Goal: Task Accomplishment & Management: Complete application form

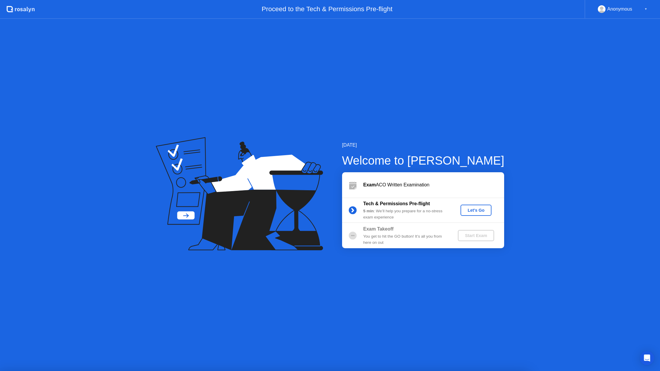
click at [479, 210] on div "Let's Go" at bounding box center [476, 210] width 26 height 5
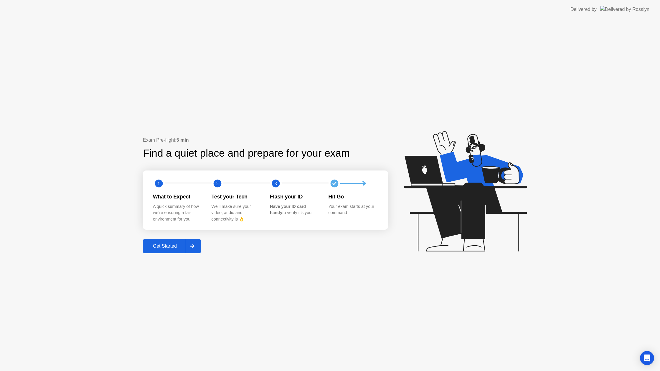
click at [177, 249] on div "Get Started" at bounding box center [165, 246] width 40 height 5
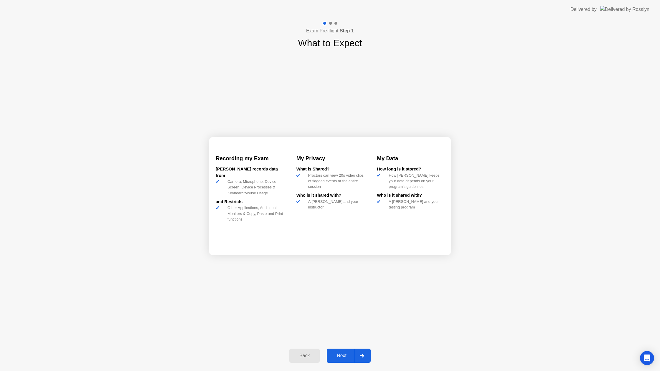
click at [342, 362] on button "Next" at bounding box center [349, 356] width 44 height 14
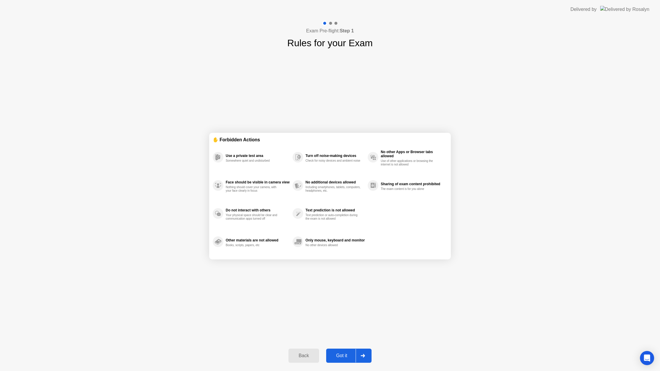
click at [344, 361] on button "Got it" at bounding box center [348, 356] width 45 height 14
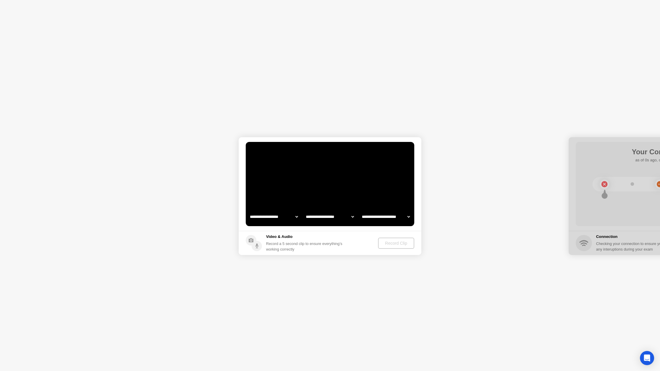
select select "**********"
select select "*******"
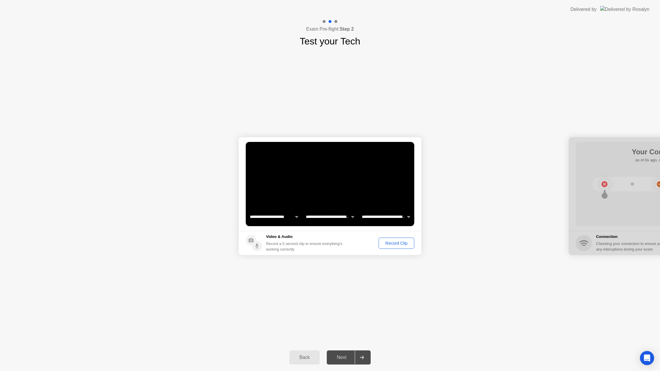
click at [313, 353] on button "Back" at bounding box center [304, 358] width 30 height 14
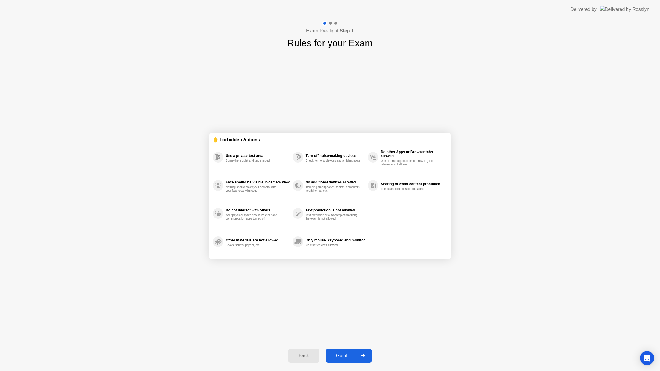
click at [309, 356] on div "Back" at bounding box center [303, 355] width 27 height 5
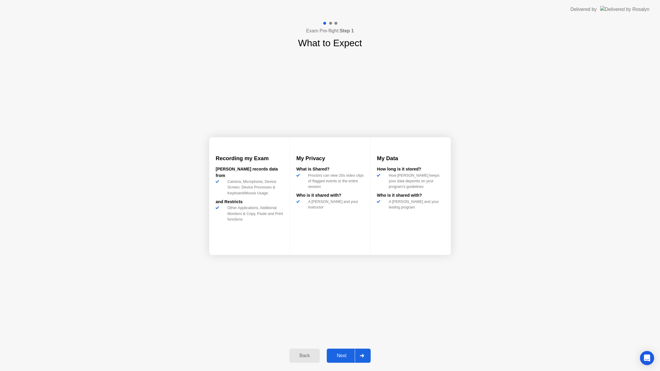
click at [312, 356] on div "Back" at bounding box center [304, 355] width 27 height 5
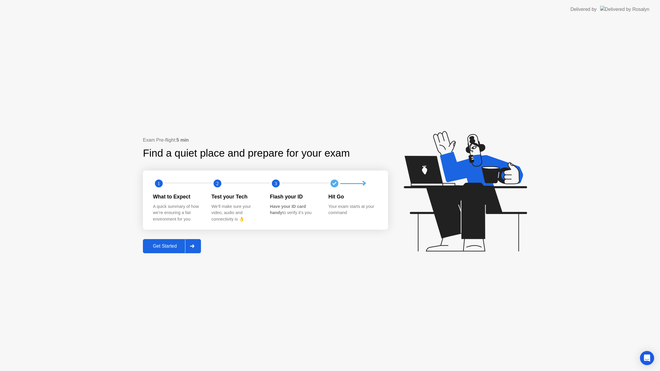
click at [173, 248] on div "Get Started" at bounding box center [165, 246] width 40 height 5
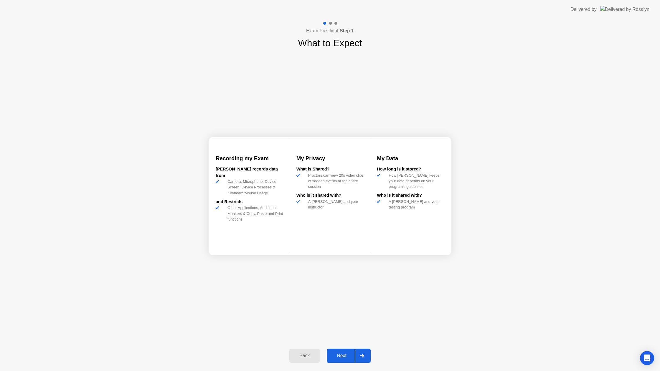
click at [346, 357] on div "Next" at bounding box center [342, 355] width 26 height 5
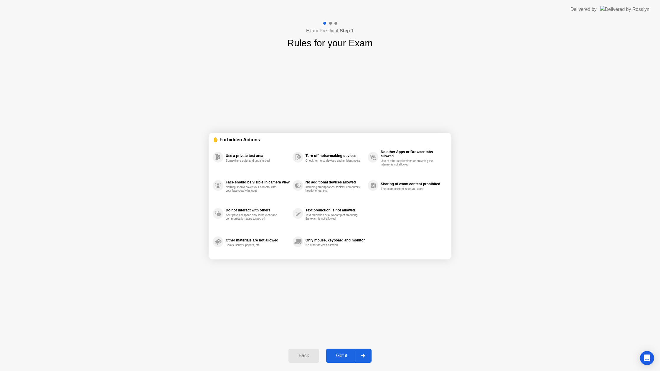
click at [351, 354] on div "Got it" at bounding box center [342, 355] width 28 height 5
select select "**********"
select select "*******"
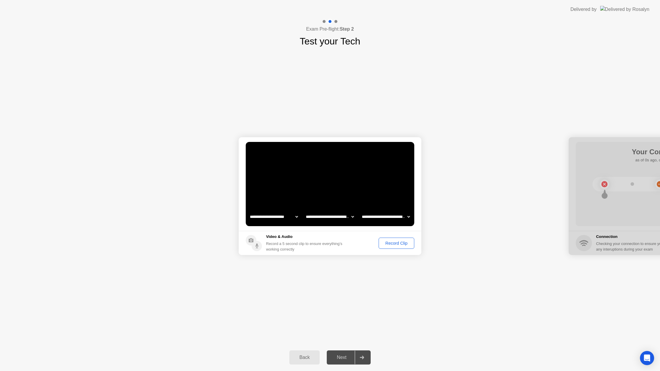
click at [396, 245] on div "Record Clip" at bounding box center [397, 243] width 32 height 5
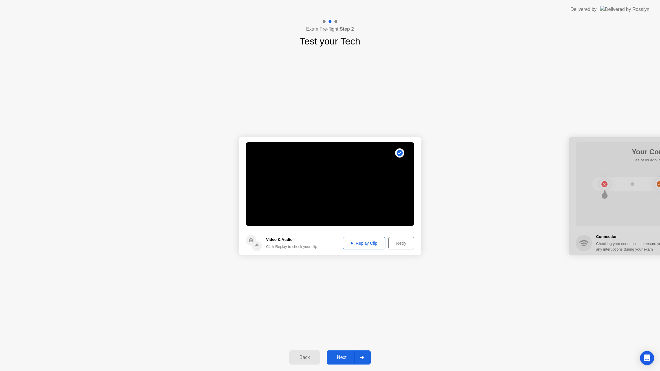
click at [348, 353] on button "Next" at bounding box center [349, 358] width 44 height 14
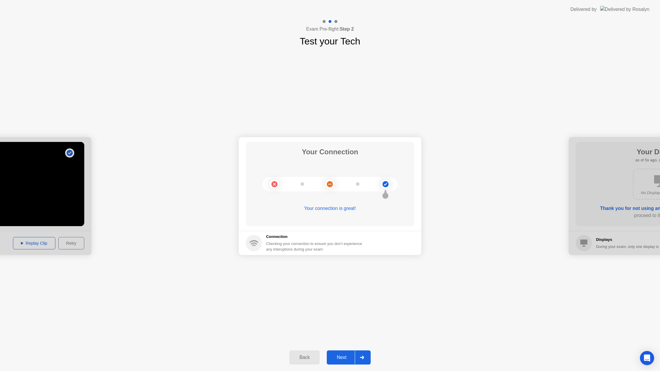
click at [350, 360] on div "Next" at bounding box center [342, 357] width 26 height 5
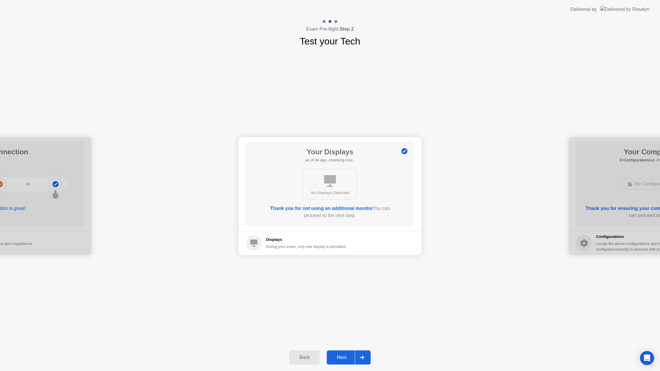
click at [335, 355] on div "Next" at bounding box center [342, 357] width 26 height 5
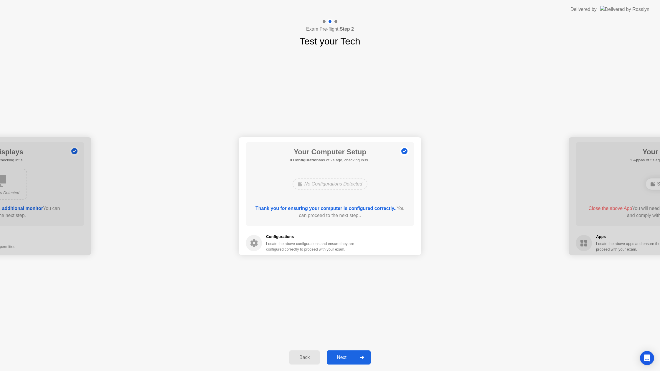
click at [344, 357] on div "Next" at bounding box center [342, 357] width 26 height 5
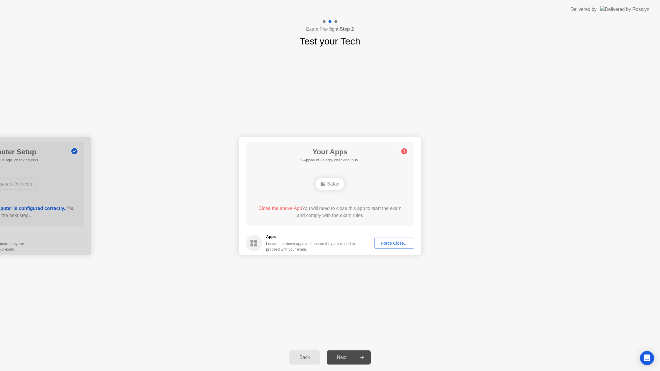
click at [384, 247] on button "Force Close..." at bounding box center [394, 243] width 40 height 11
click at [339, 360] on div "Next" at bounding box center [342, 357] width 26 height 5
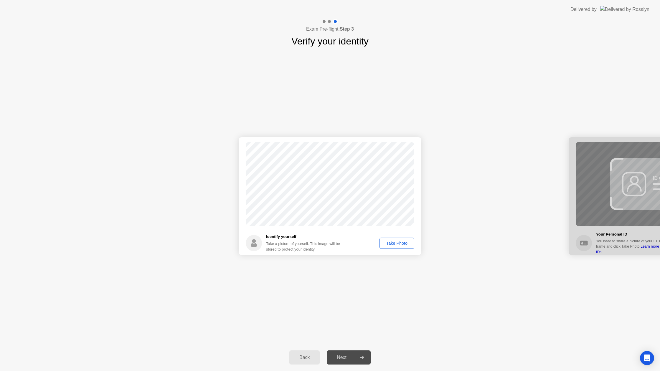
click at [388, 244] on div "Take Photo" at bounding box center [397, 243] width 31 height 5
click at [357, 357] on div at bounding box center [362, 358] width 14 height 14
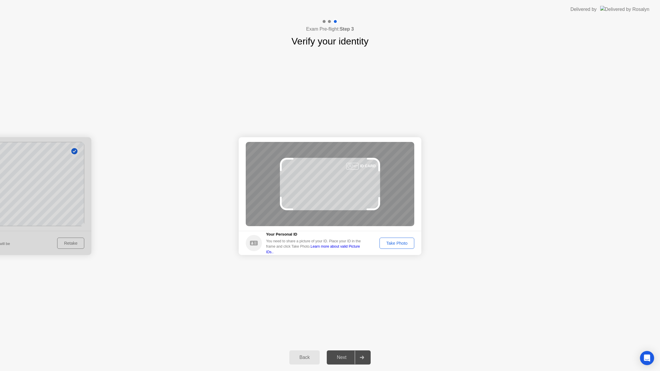
click at [395, 247] on button "Take Photo" at bounding box center [397, 243] width 35 height 11
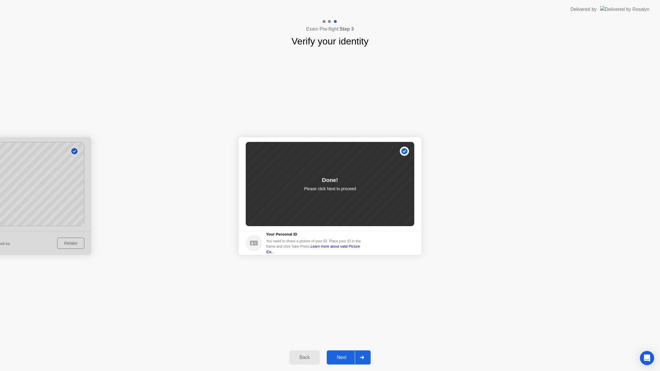
click at [350, 356] on button "Next" at bounding box center [349, 358] width 44 height 14
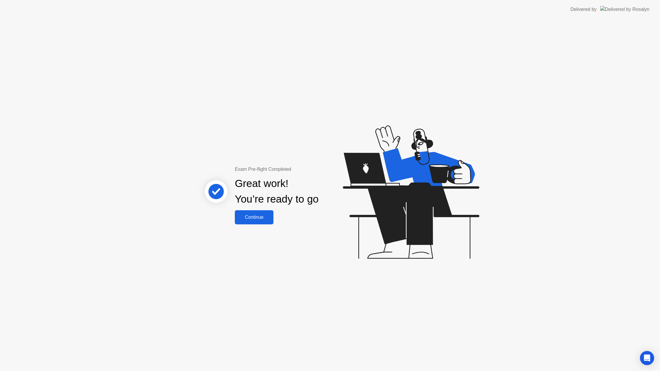
click at [263, 220] on div "Continue" at bounding box center [254, 217] width 35 height 5
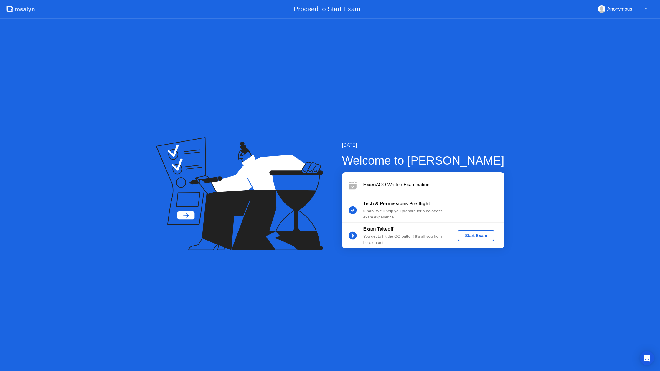
click at [471, 237] on div "Start Exam" at bounding box center [476, 235] width 32 height 5
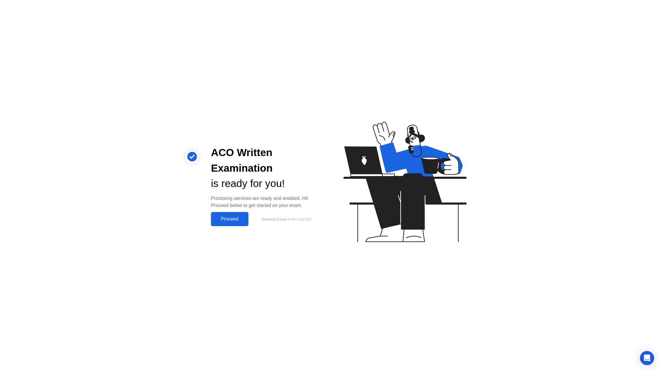
click at [236, 224] on button "Proceed" at bounding box center [229, 219] width 37 height 14
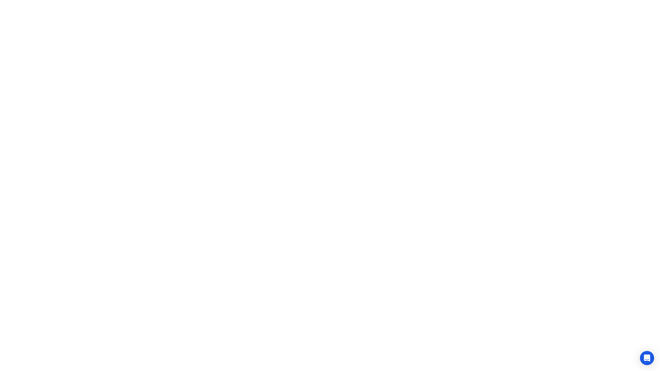
click button "Got it"
click at [588, 355] on div "End Proctoring Session" at bounding box center [612, 354] width 66 height 5
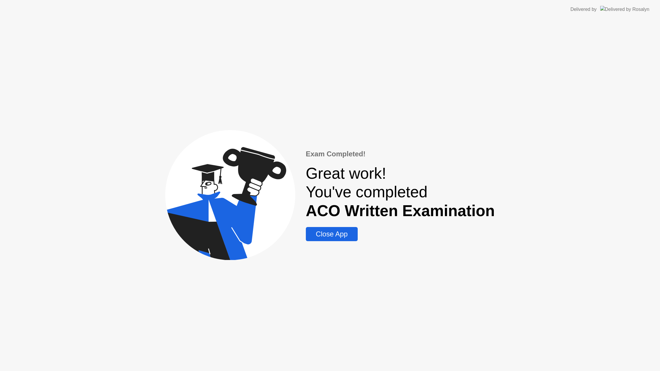
click at [337, 227] on div "Exam Completed! Great work! You've completed ACO Written Examination Close App" at bounding box center [400, 195] width 189 height 93
click at [337, 228] on button "Close App" at bounding box center [332, 234] width 52 height 14
